Goal: Information Seeking & Learning: Learn about a topic

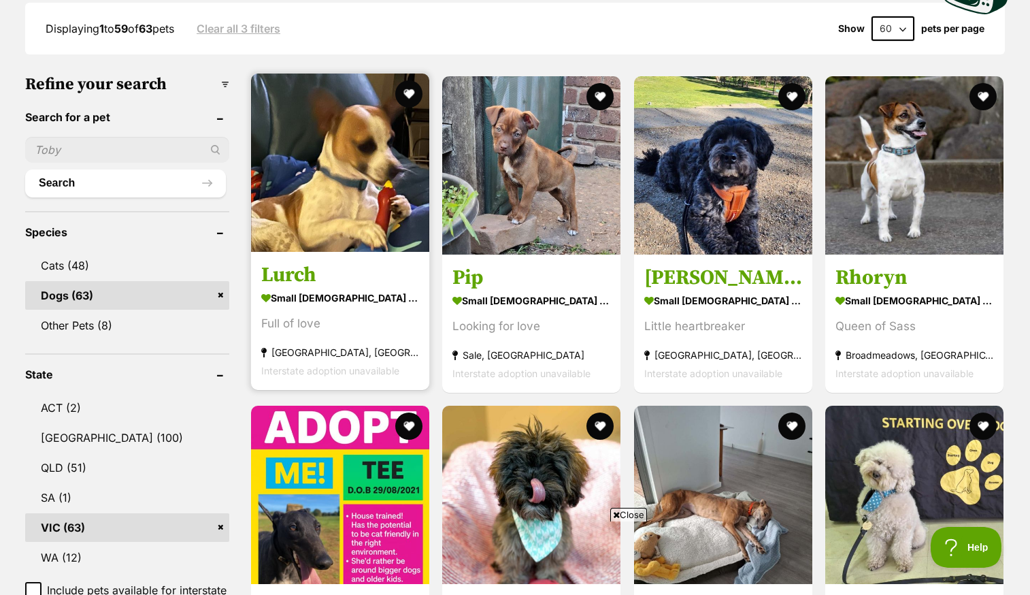
scroll to position [412, 0]
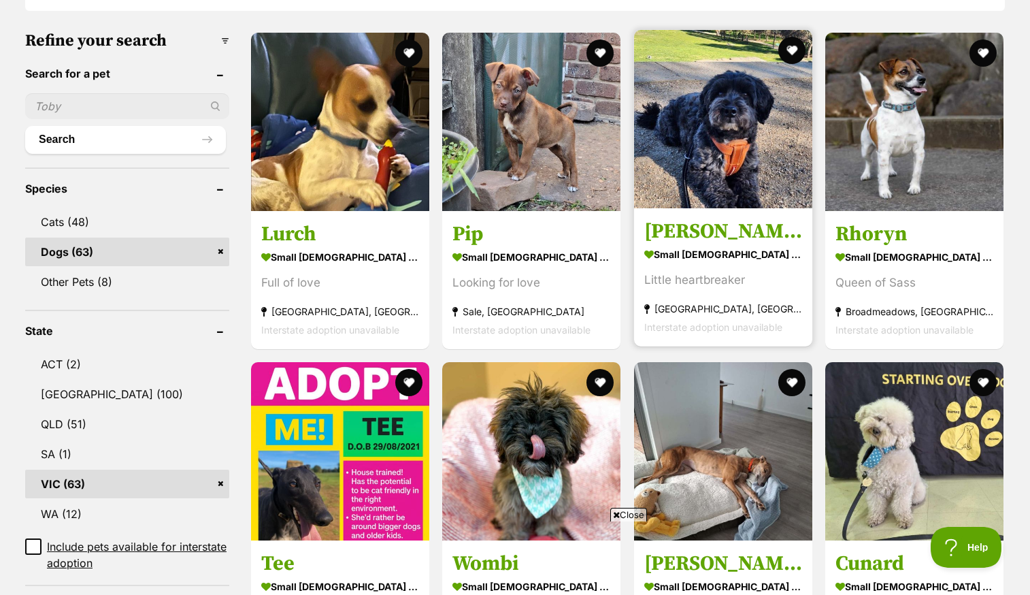
click at [685, 148] on img at bounding box center [723, 119] width 178 height 178
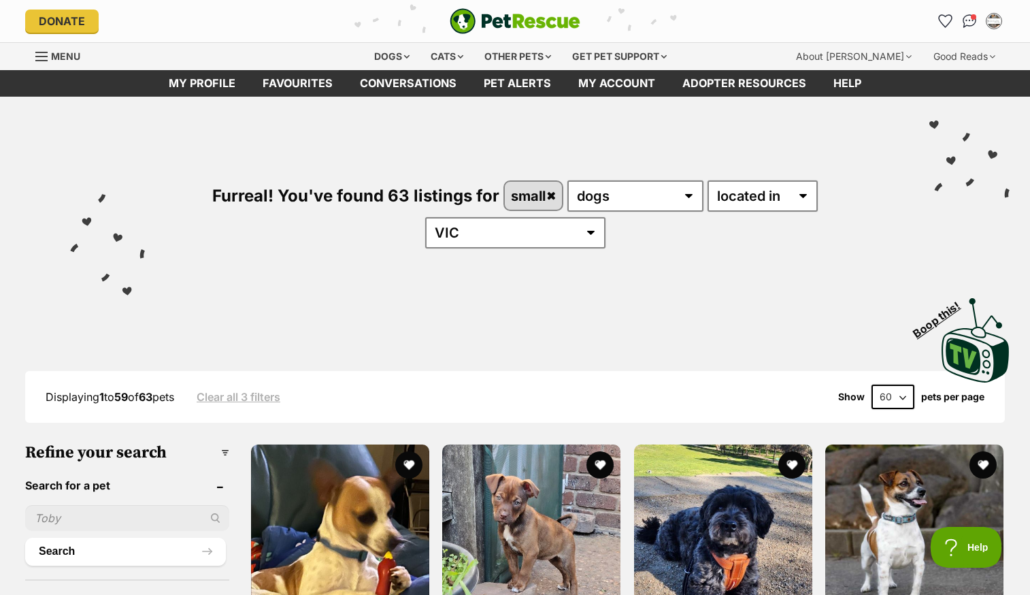
scroll to position [0, 0]
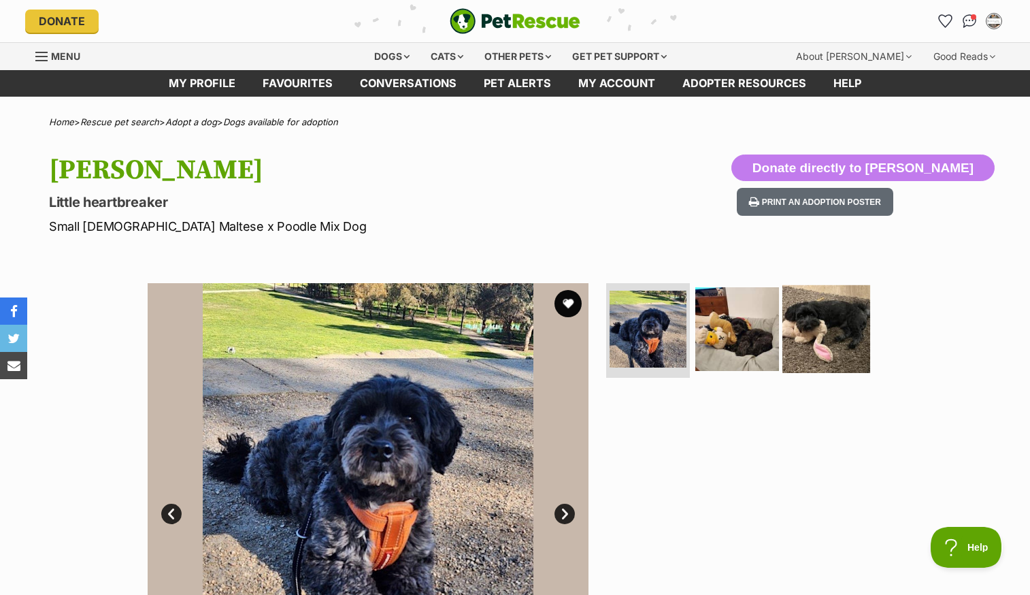
scroll to position [14, 0]
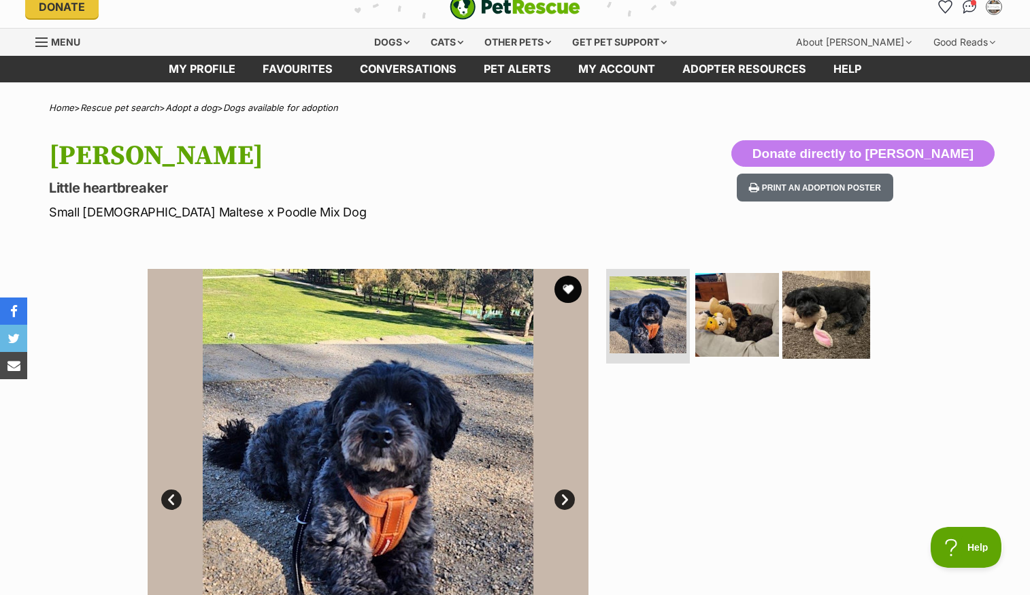
click at [817, 327] on img at bounding box center [827, 314] width 88 height 88
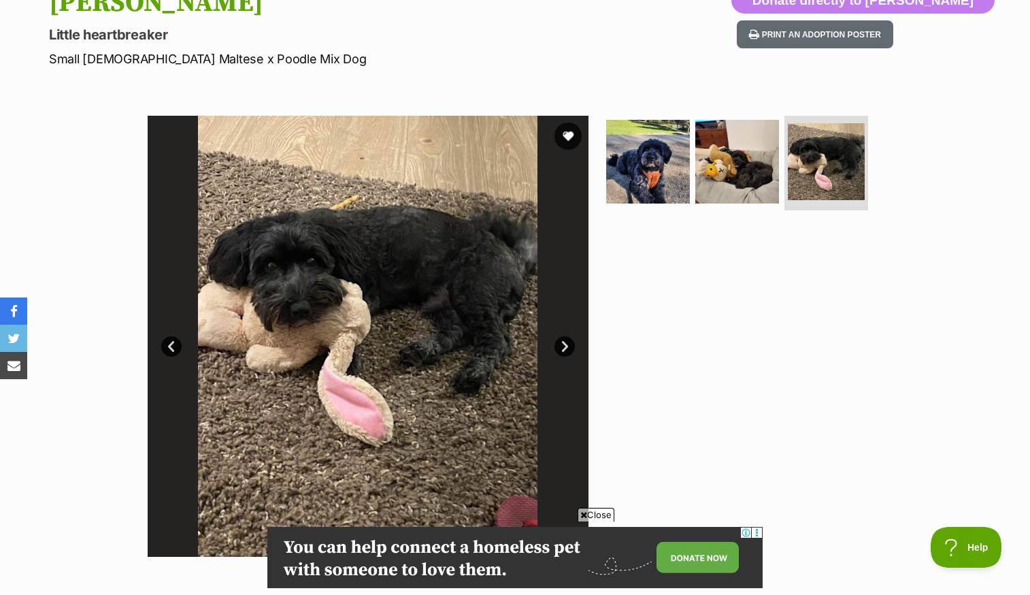
scroll to position [118, 0]
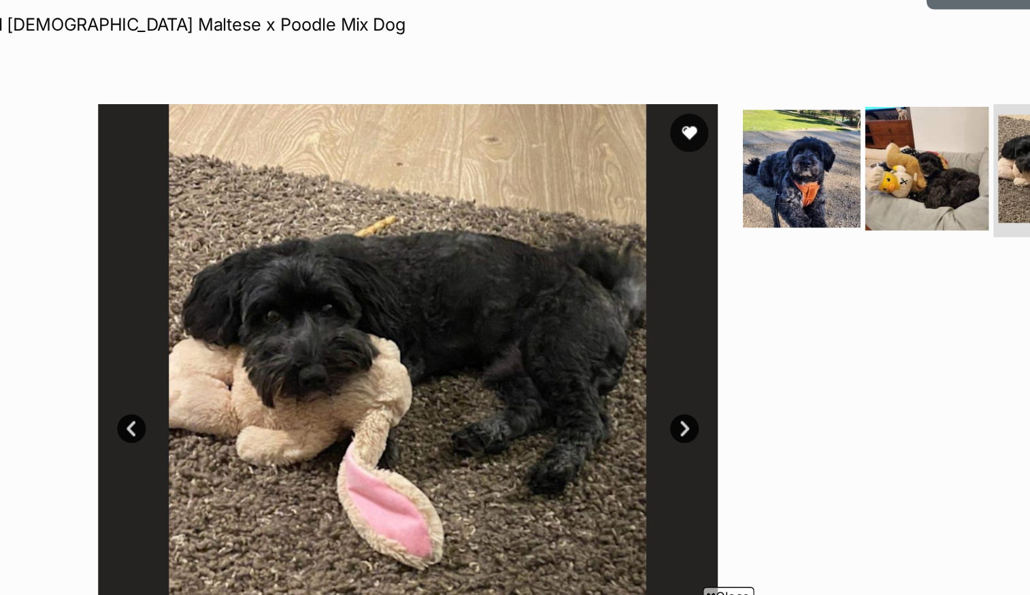
click at [694, 166] on img at bounding box center [738, 210] width 88 height 88
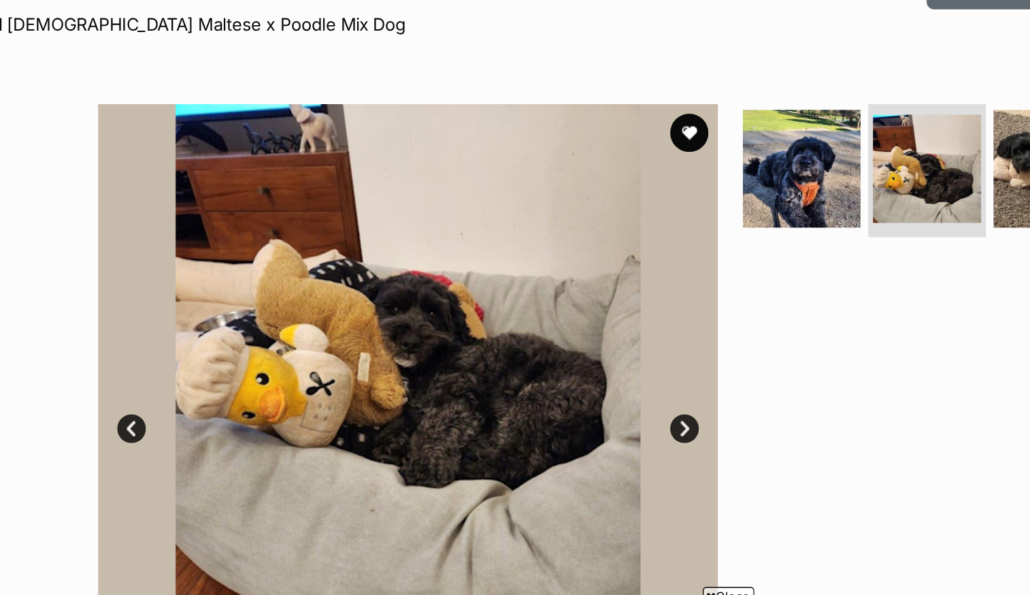
scroll to position [134, 0]
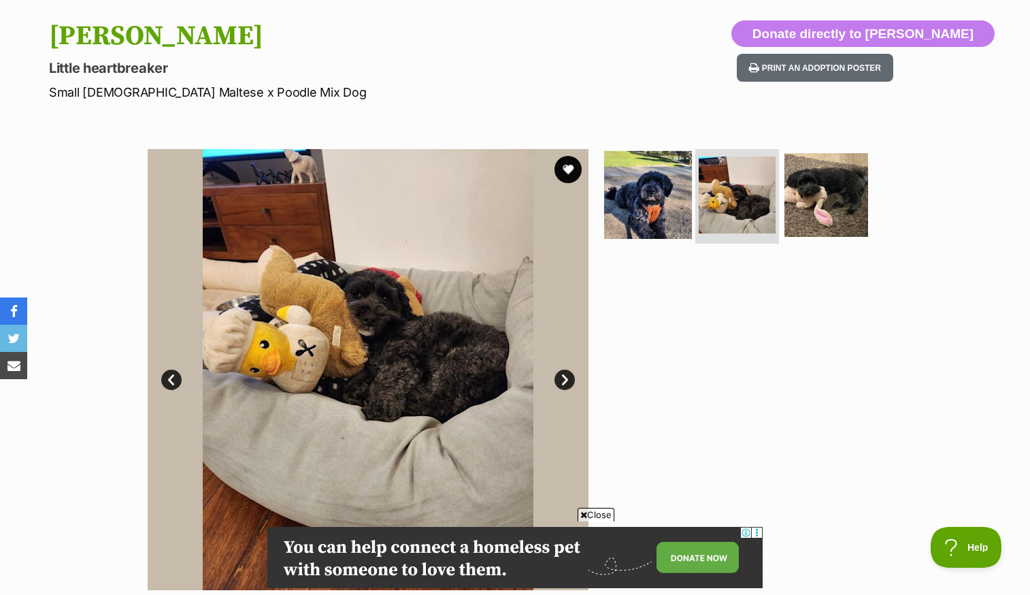
click at [629, 200] on img at bounding box center [648, 194] width 88 height 88
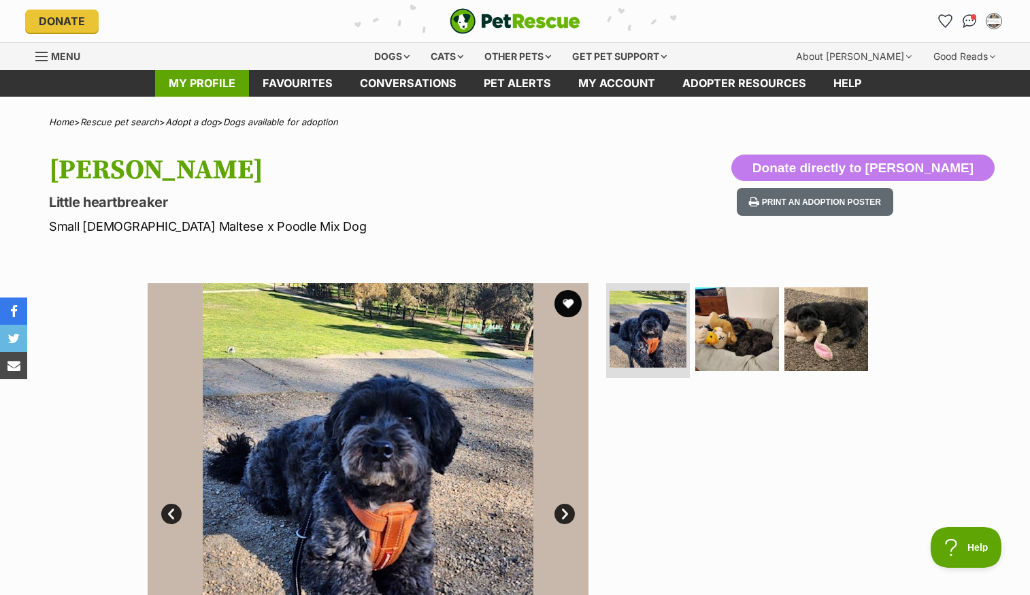
scroll to position [0, 0]
